Goal: Check status: Check status

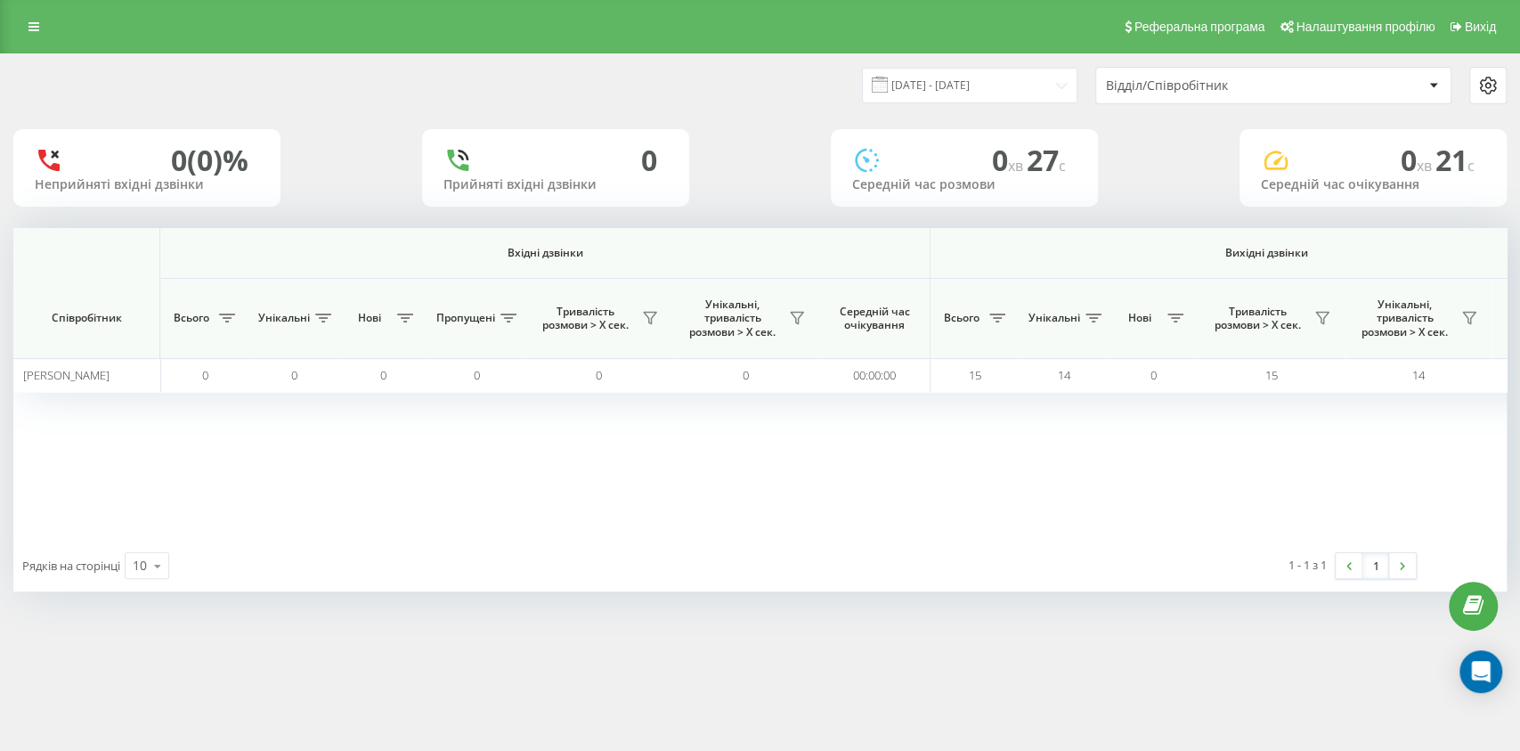
scroll to position [0, 991]
click at [1303, 243] on th "Вихідні дзвінки" at bounding box center [1266, 253] width 672 height 51
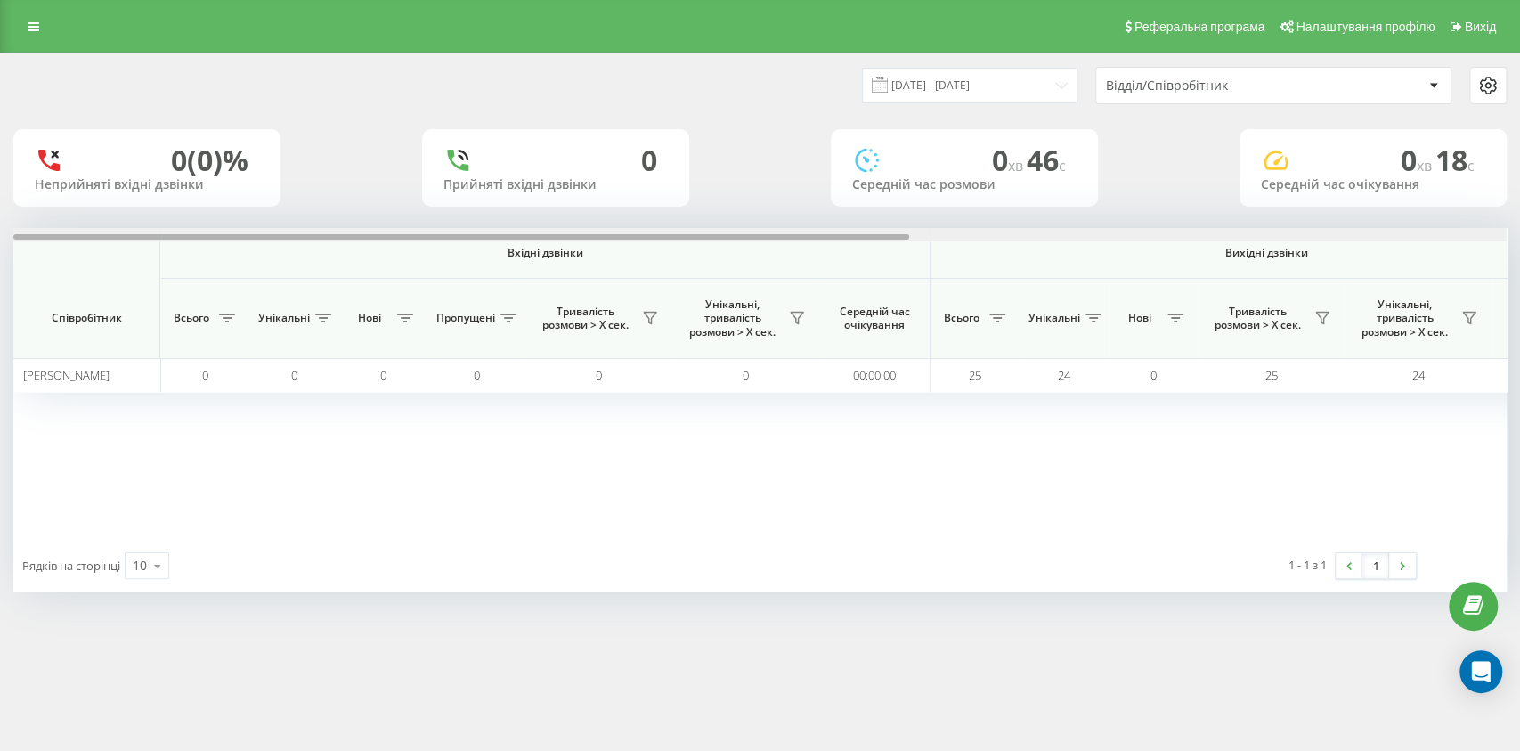
scroll to position [0, 991]
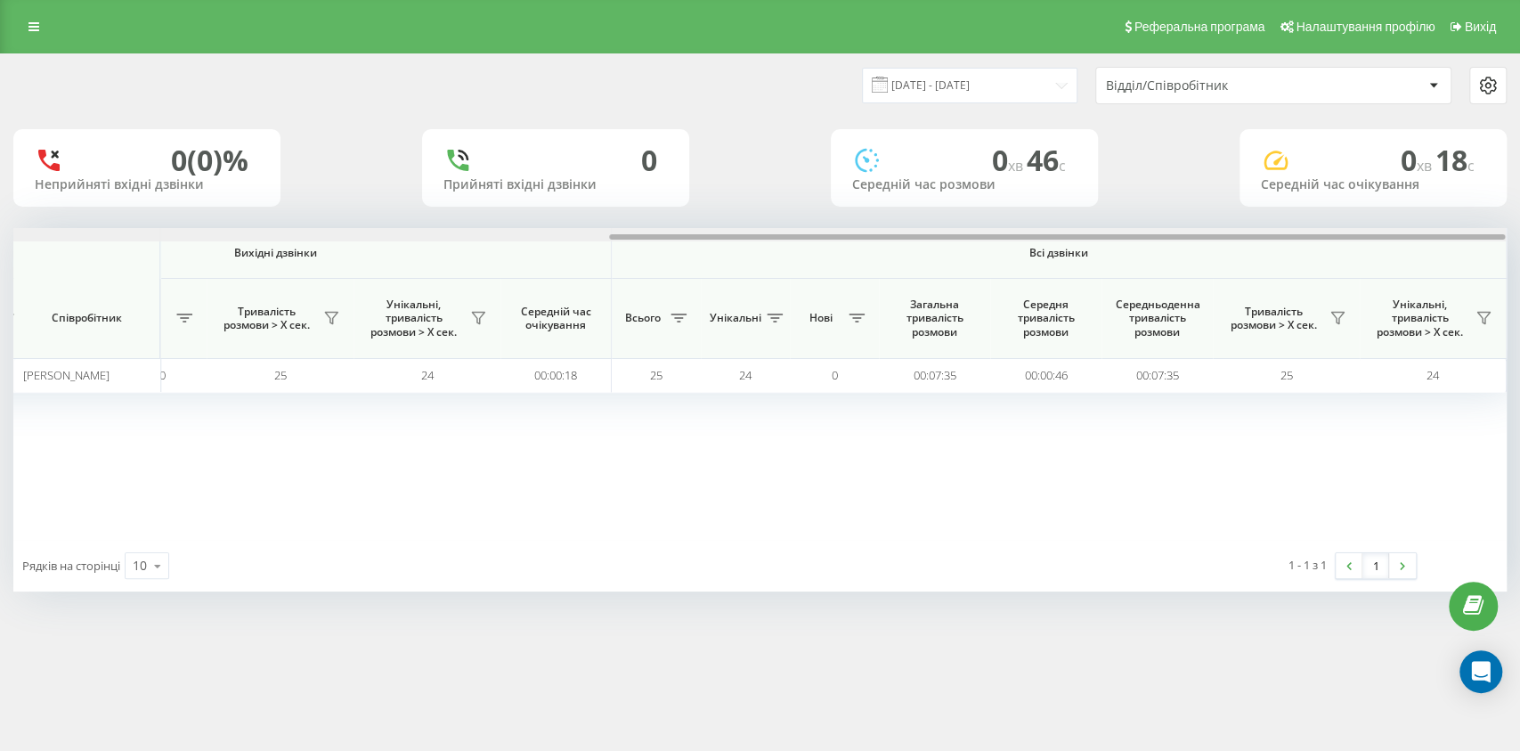
click at [1343, 236] on div at bounding box center [1057, 236] width 896 height 5
click at [1344, 235] on div at bounding box center [1057, 236] width 896 height 5
click at [1343, 313] on icon at bounding box center [1337, 318] width 12 height 12
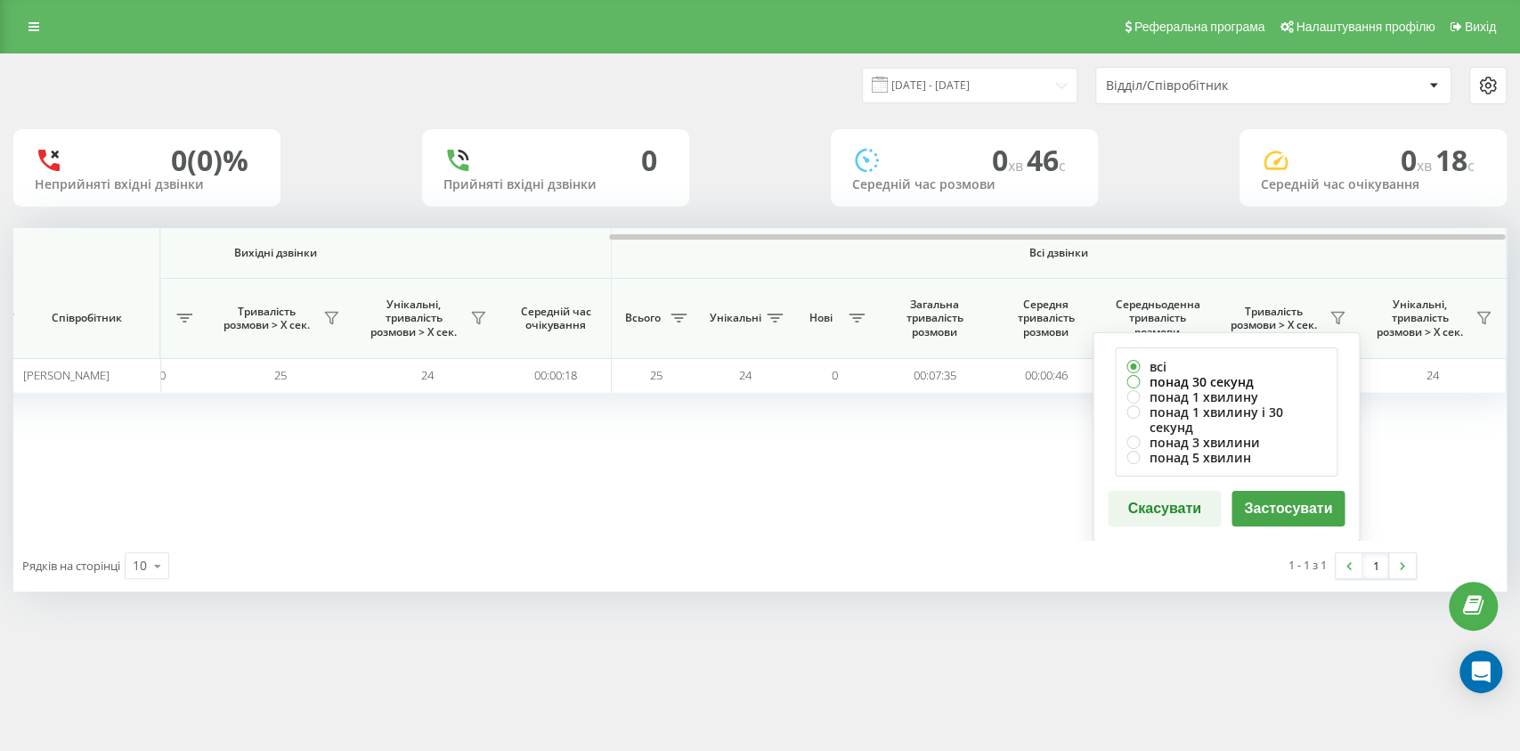
click at [1198, 377] on label "понад 30 секунд" at bounding box center [1225, 381] width 199 height 15
radio input "true"
click at [1296, 491] on button "Застосувати" at bounding box center [1287, 509] width 113 height 36
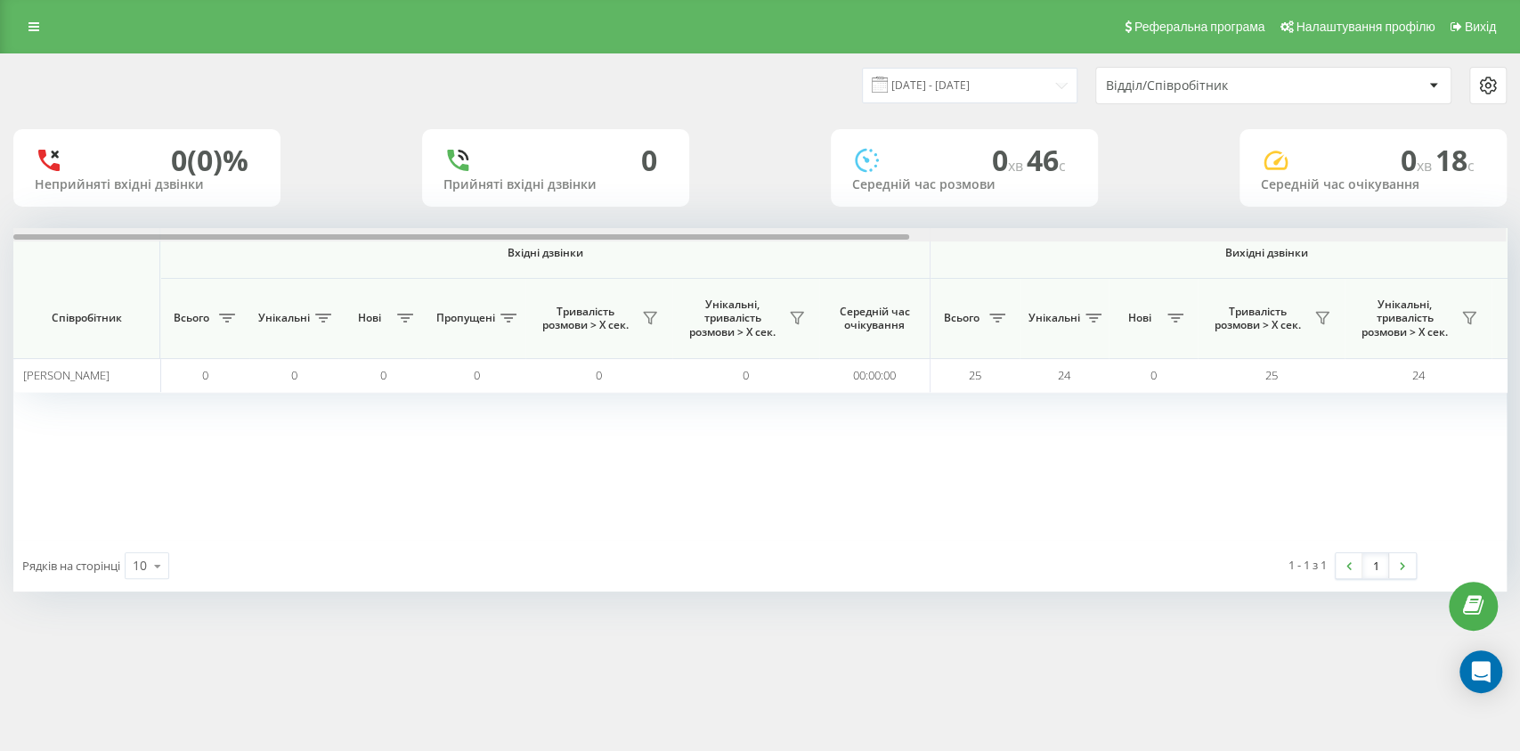
click at [1370, 234] on div at bounding box center [759, 234] width 1492 height 13
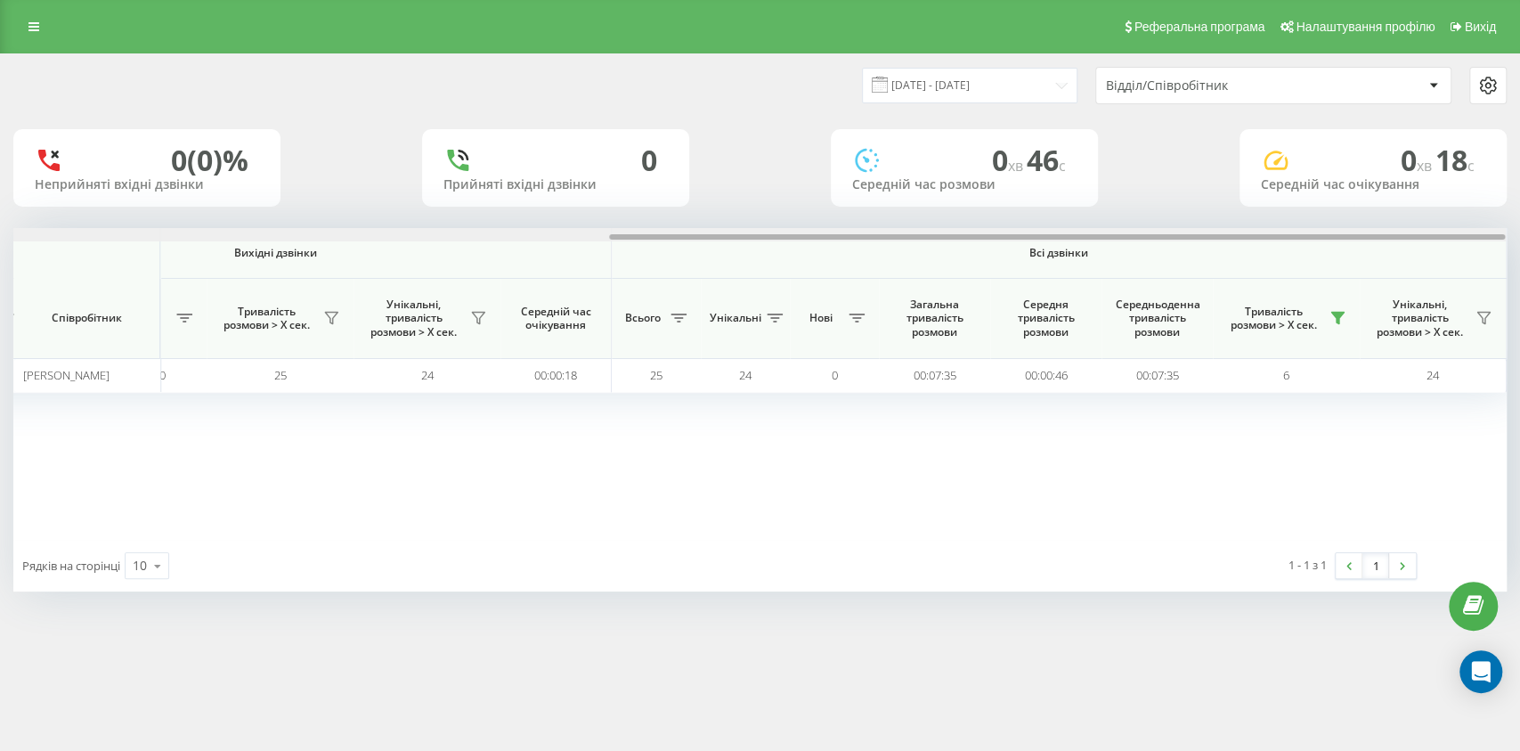
click at [1370, 234] on div at bounding box center [1057, 236] width 896 height 5
